Goal: Transaction & Acquisition: Purchase product/service

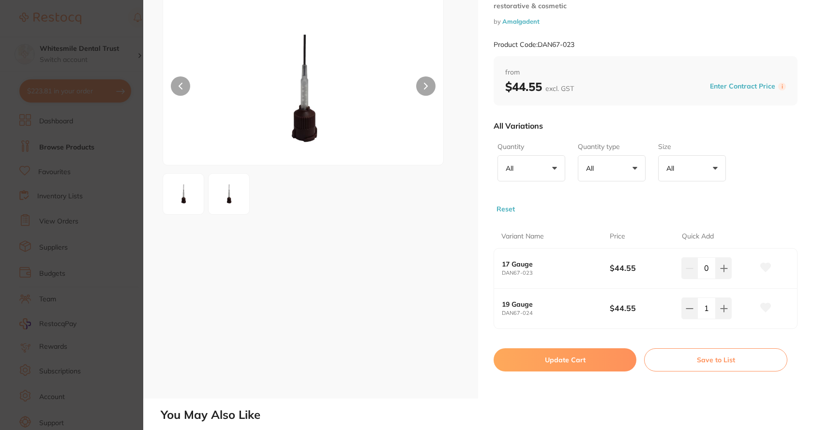
click at [124, 155] on section "Bulk EZ Refill Tips restorative & cosmetic by Amalgadent Product Code: DAN67-02…" at bounding box center [406, 215] width 813 height 430
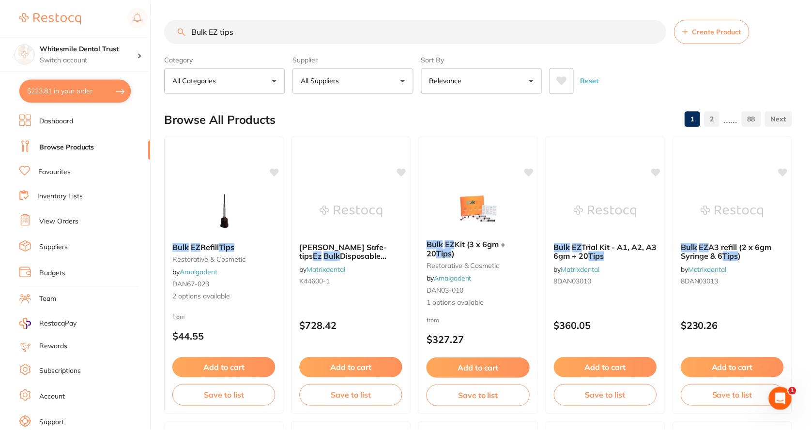
scroll to position [48, 0]
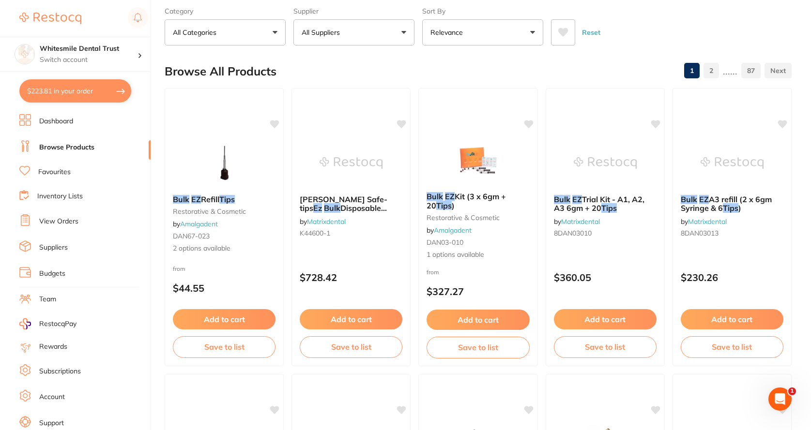
click at [77, 220] on link "View Orders" at bounding box center [58, 222] width 39 height 10
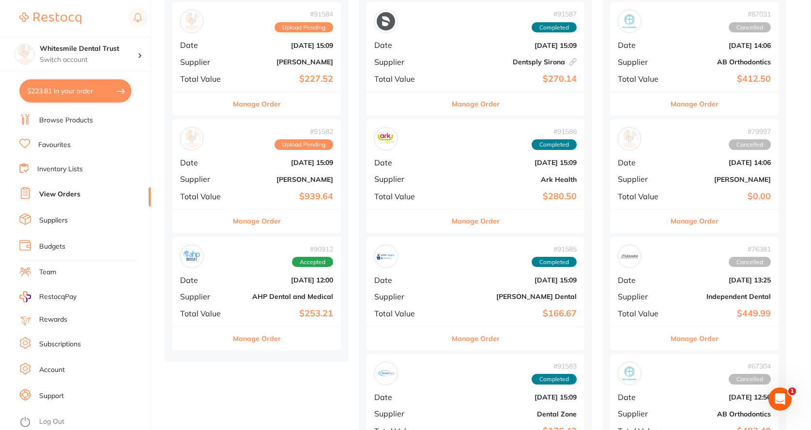
scroll to position [145, 0]
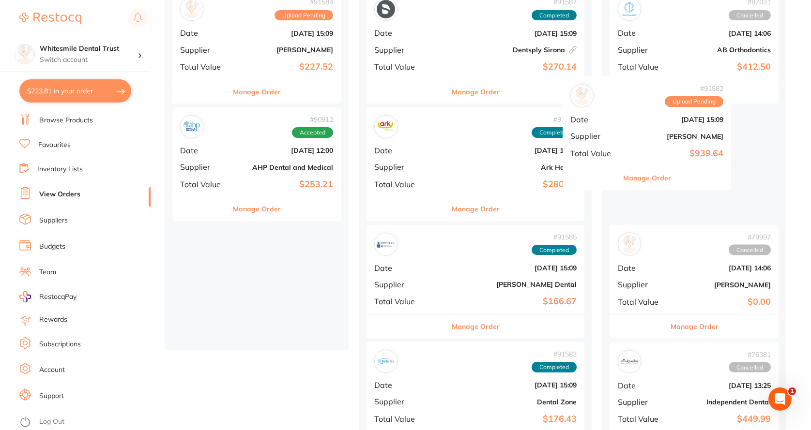
drag, startPoint x: 221, startPoint y: 171, endPoint x: 620, endPoint y: 140, distance: 400.5
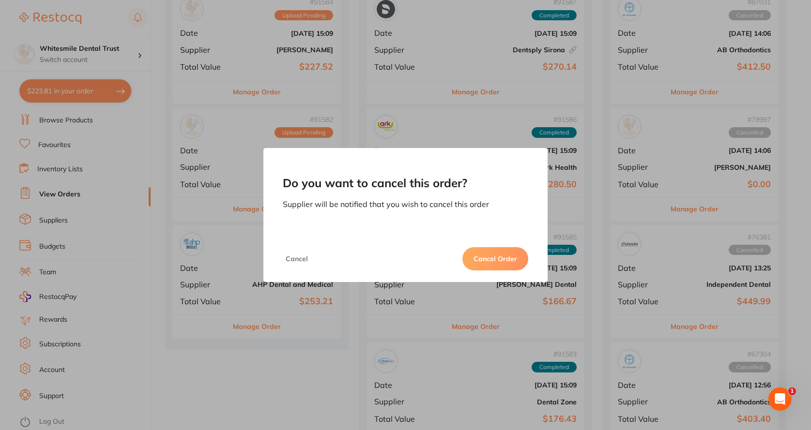
click at [479, 261] on button "Cancel Order" at bounding box center [495, 258] width 66 height 23
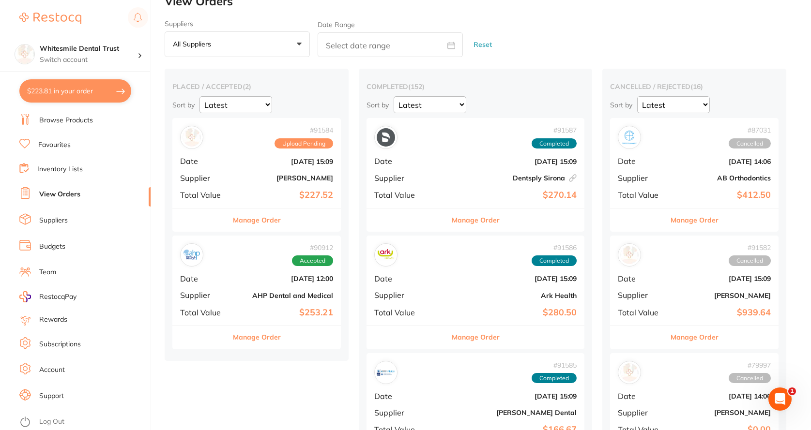
scroll to position [0, 0]
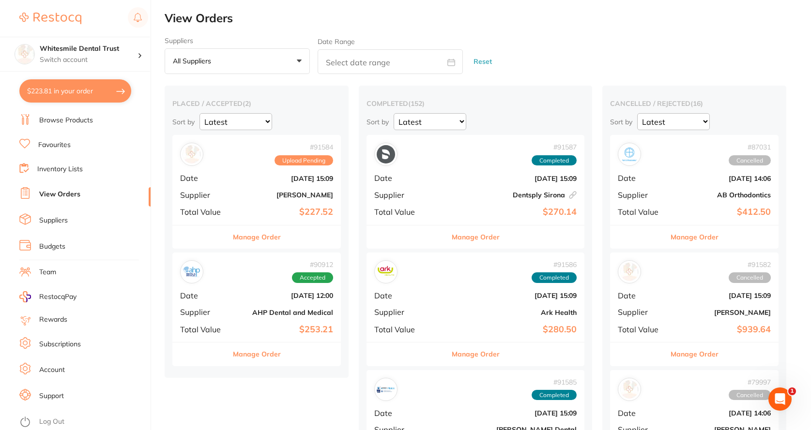
click at [242, 201] on div "# 91584 Upload Pending Date [DATE] 15:09 Supplier [PERSON_NAME] Total Value $22…" at bounding box center [256, 180] width 168 height 90
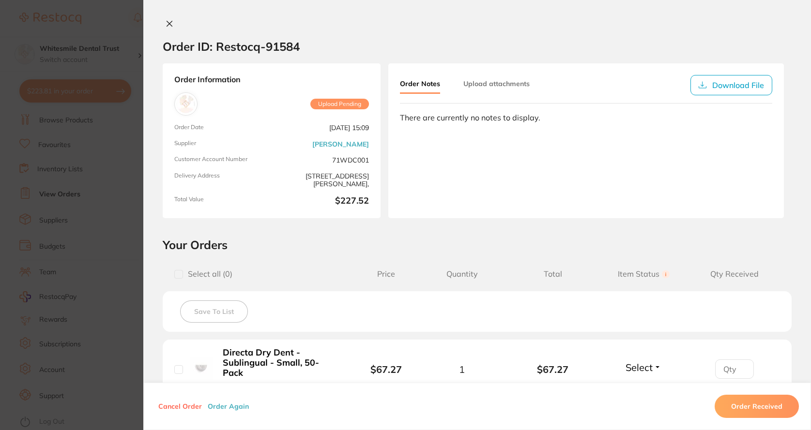
click at [168, 27] on icon at bounding box center [170, 24] width 8 height 8
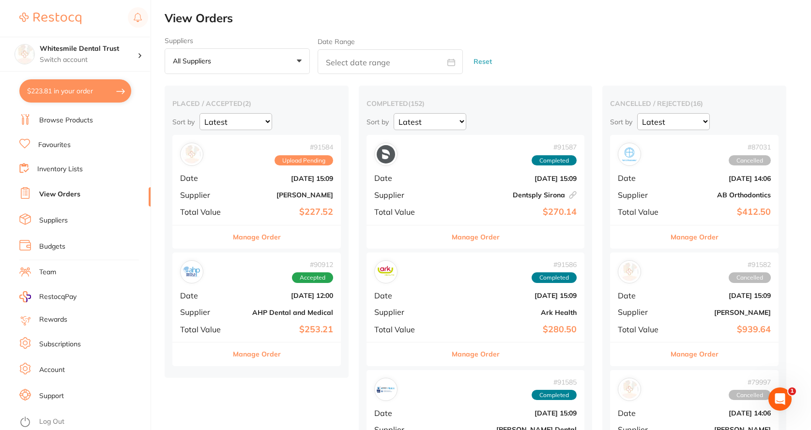
click at [246, 192] on b "[PERSON_NAME]" at bounding box center [284, 195] width 97 height 8
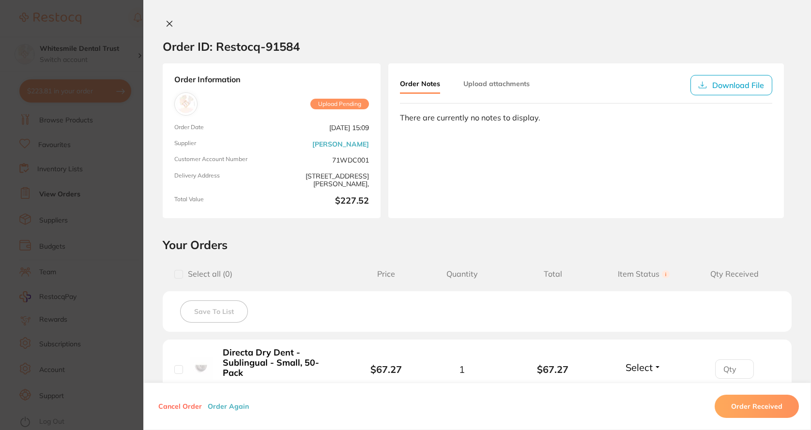
click at [166, 23] on icon at bounding box center [170, 24] width 8 height 8
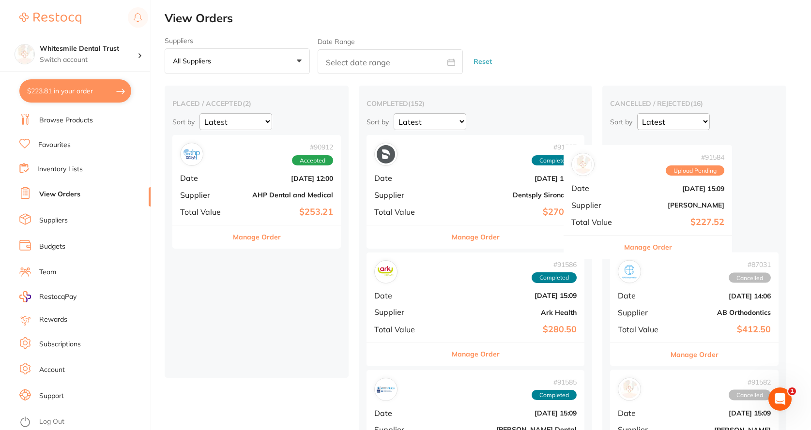
drag, startPoint x: 201, startPoint y: 180, endPoint x: 594, endPoint y: 190, distance: 393.6
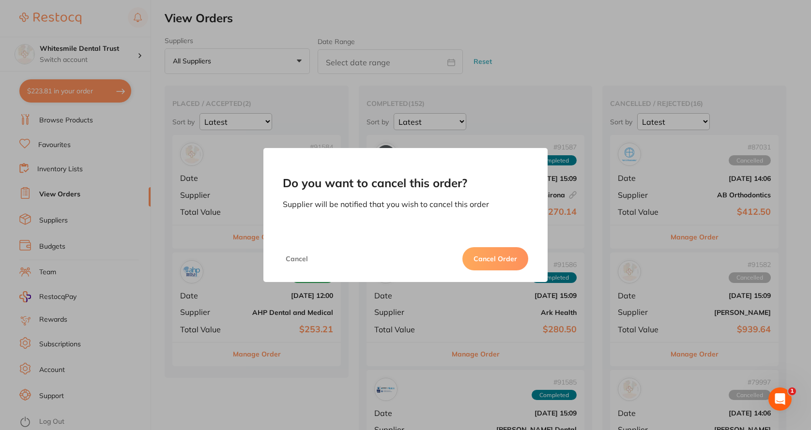
click at [501, 261] on button "Cancel Order" at bounding box center [495, 258] width 66 height 23
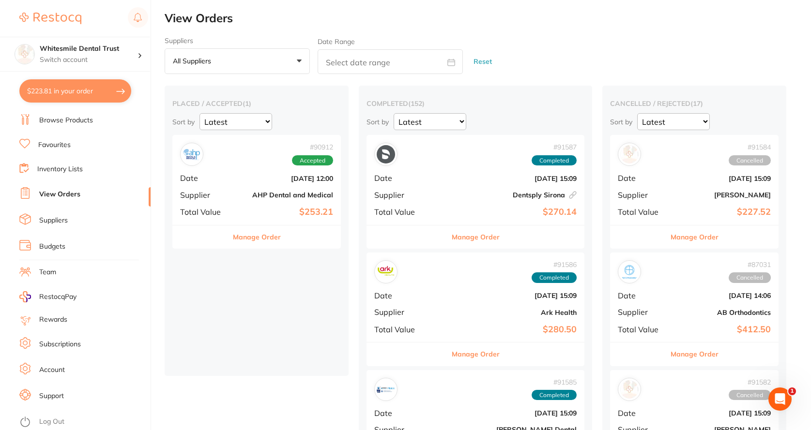
click at [243, 194] on b "AHP Dental and Medical" at bounding box center [284, 195] width 97 height 8
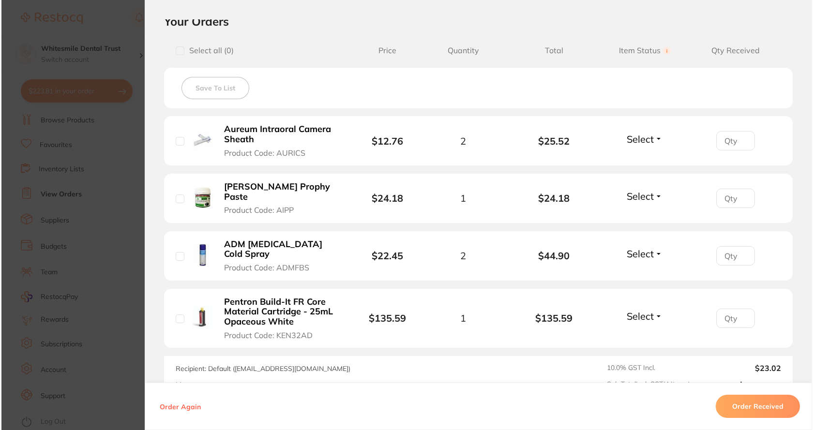
scroll to position [175, 0]
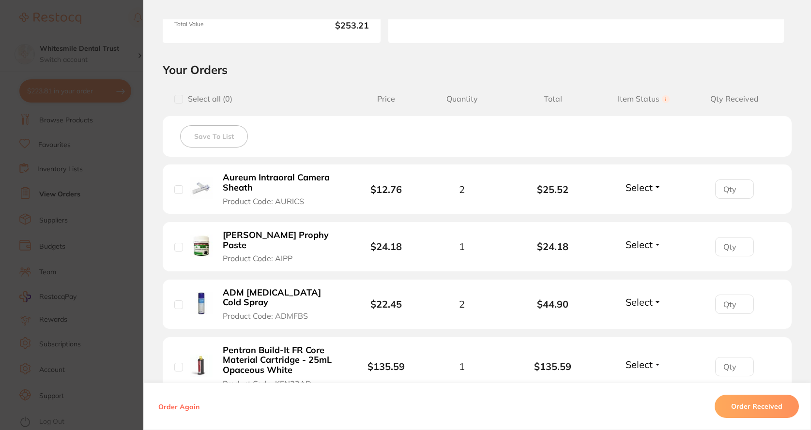
click at [245, 186] on b "Aureum Intraoral Camera Sheath" at bounding box center [281, 183] width 116 height 20
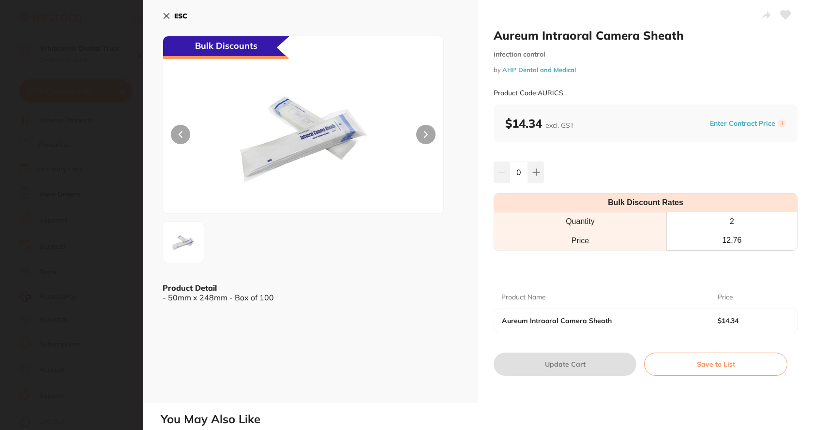
scroll to position [0, 0]
drag, startPoint x: 538, startPoint y: 91, endPoint x: 578, endPoint y: 91, distance: 40.2
click at [578, 91] on div "Product Code: AURICS" at bounding box center [646, 93] width 304 height 24
copy small "AURICS"
click at [114, 43] on section "Aureum Intraoral Camera Sheath infection control by AHP Dental and Medical Prod…" at bounding box center [406, 215] width 813 height 430
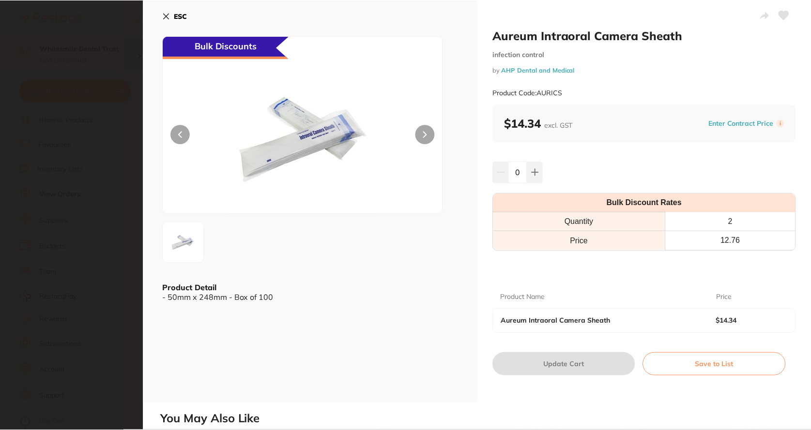
scroll to position [2, 0]
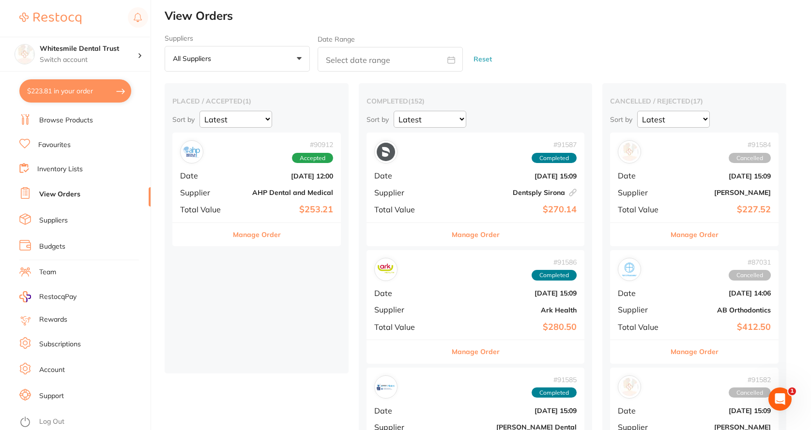
click at [77, 89] on button "$223.81 in your order" at bounding box center [75, 90] width 112 height 23
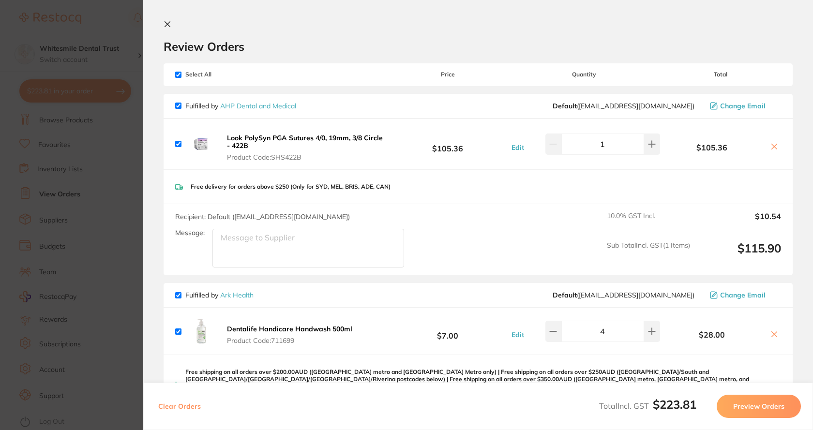
drag, startPoint x: 67, startPoint y: 168, endPoint x: 71, endPoint y: 185, distance: 16.9
click at [67, 168] on section "Update RRP Set your pre negotiated price for this item. Item Agreed RRP (excl. …" at bounding box center [406, 215] width 813 height 430
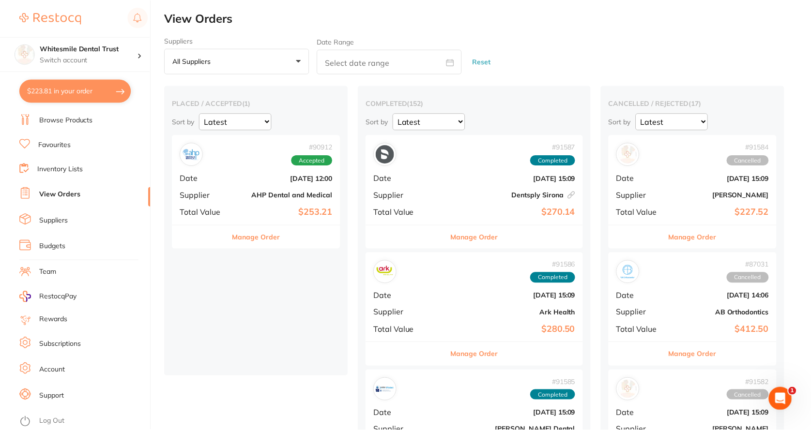
scroll to position [2, 0]
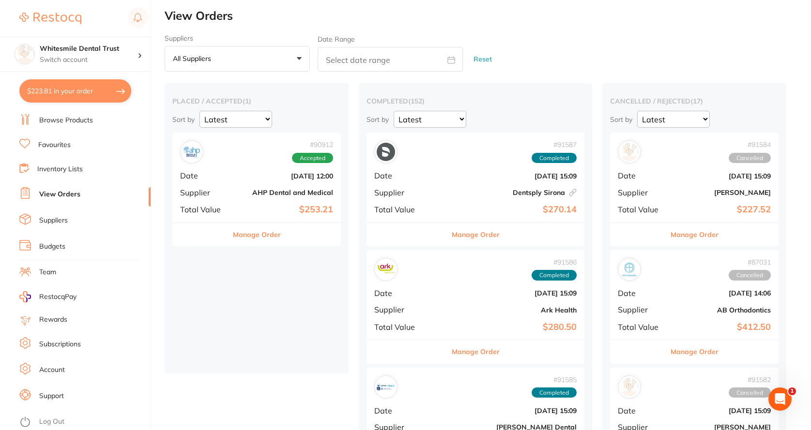
click at [80, 123] on link "Browse Products" at bounding box center [66, 121] width 54 height 10
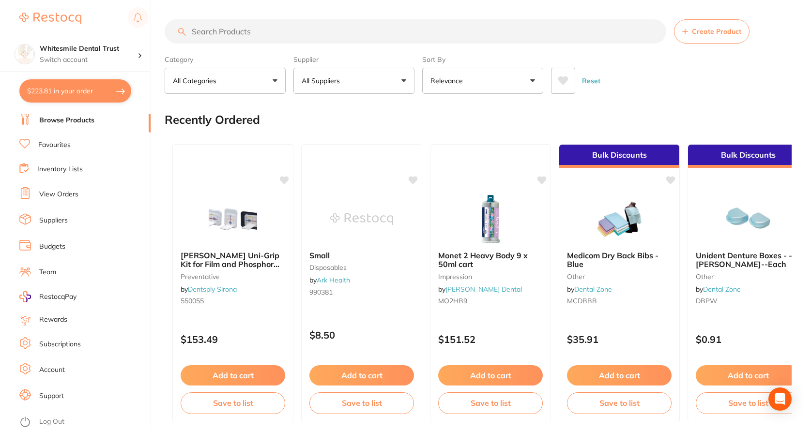
drag, startPoint x: 220, startPoint y: 27, endPoint x: 213, endPoint y: 30, distance: 6.9
click at [213, 30] on input "search" at bounding box center [415, 31] width 501 height 24
paste input "AURICS"
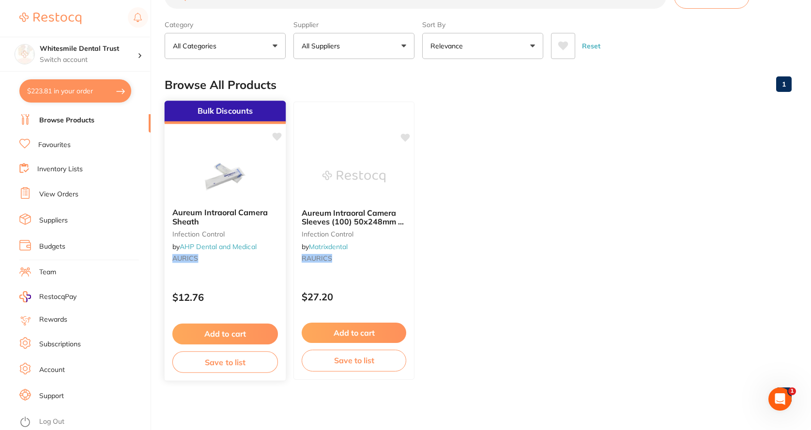
type input "AURICS"
click at [220, 217] on span "Aureum Intraoral Camera Sheath" at bounding box center [219, 217] width 95 height 19
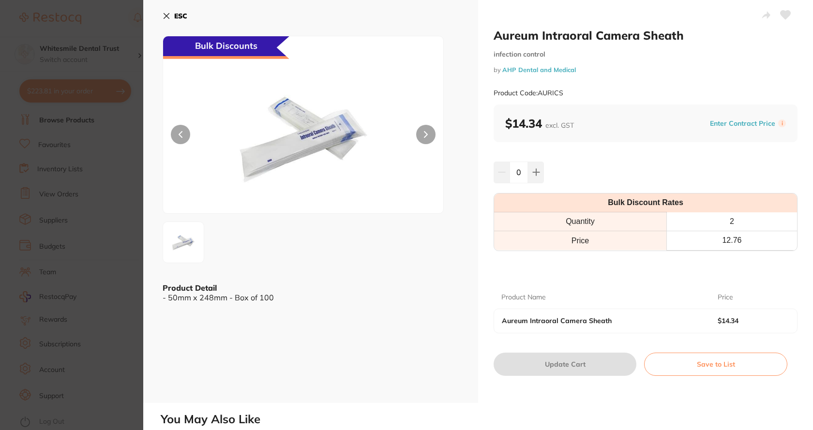
click at [424, 133] on icon at bounding box center [426, 134] width 4 height 7
click at [174, 134] on button at bounding box center [180, 134] width 19 height 19
click at [530, 175] on button at bounding box center [536, 172] width 16 height 21
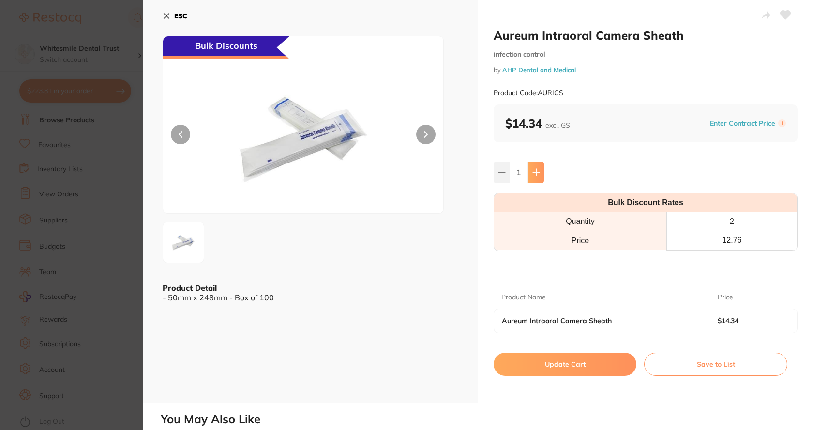
click at [532, 175] on icon at bounding box center [536, 172] width 8 height 8
type input "4"
click at [562, 369] on button "Update Cart" at bounding box center [565, 364] width 143 height 23
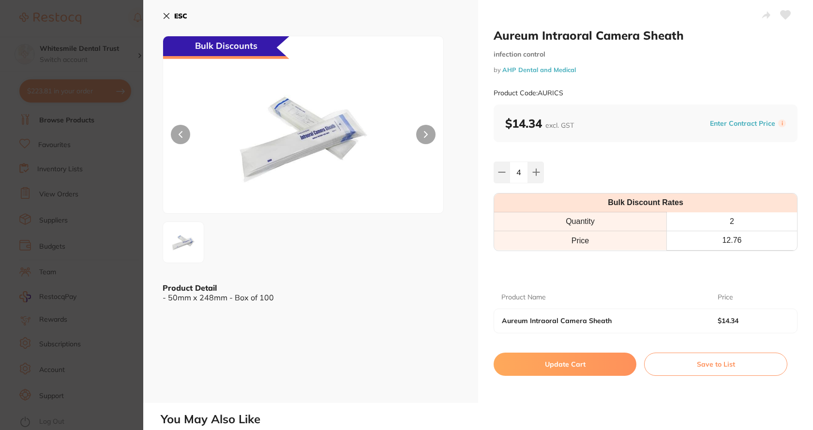
checkbox input "false"
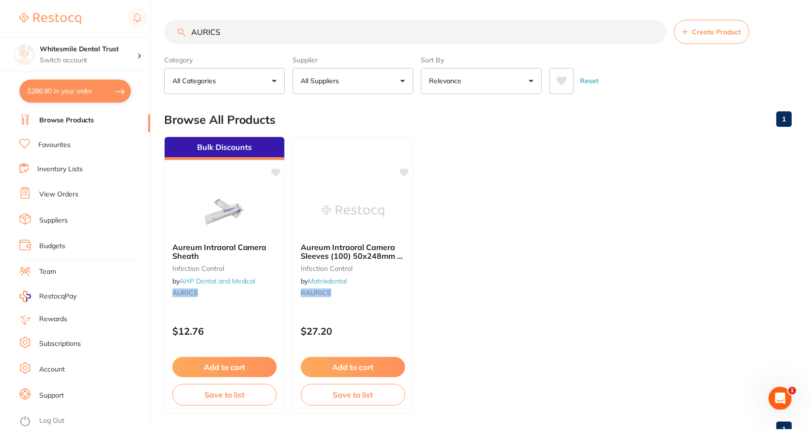
scroll to position [35, 0]
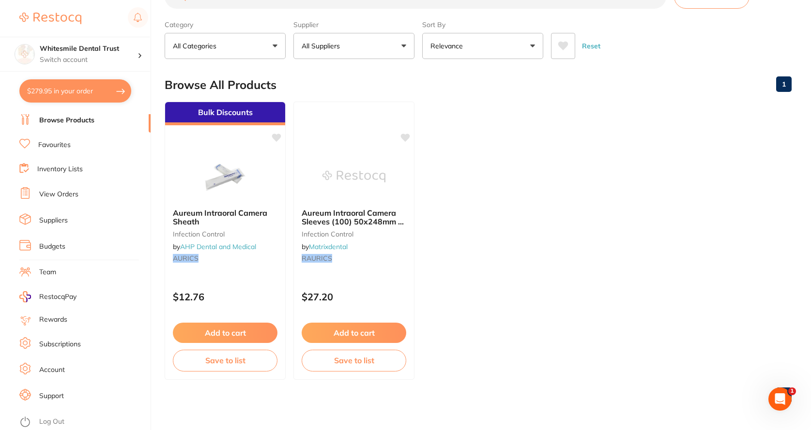
click at [67, 197] on link "View Orders" at bounding box center [58, 195] width 39 height 10
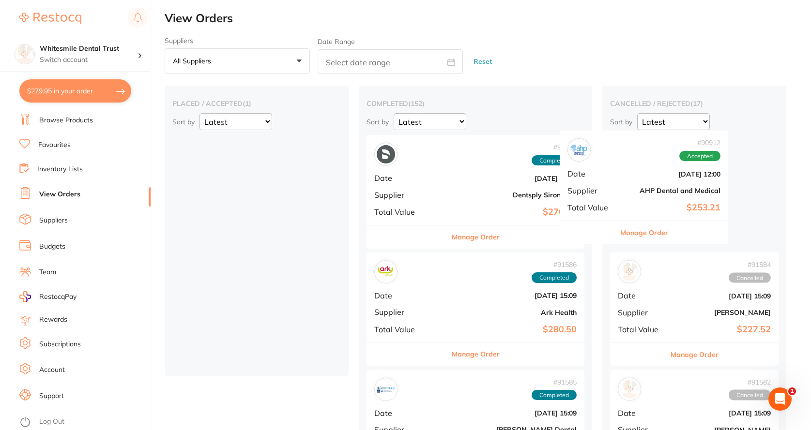
drag, startPoint x: 257, startPoint y: 196, endPoint x: 650, endPoint y: 190, distance: 392.1
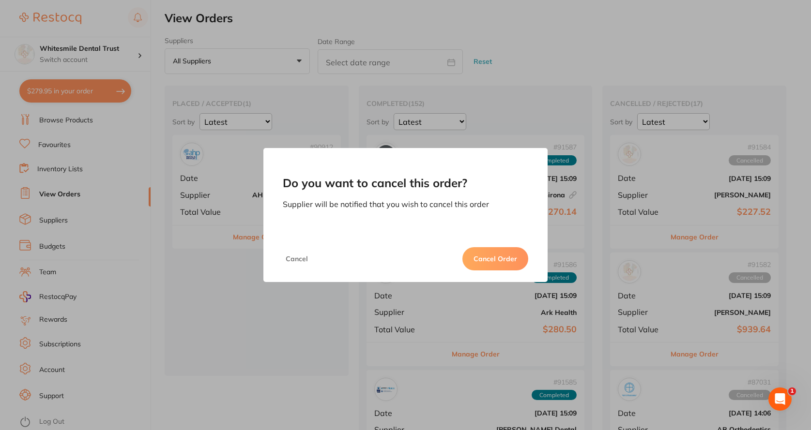
click at [507, 255] on button "Cancel Order" at bounding box center [495, 258] width 66 height 23
